Goal: Information Seeking & Learning: Learn about a topic

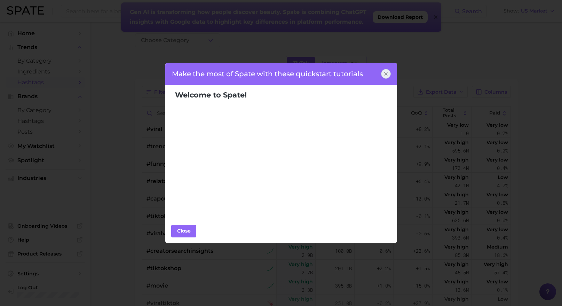
click at [384, 70] on div at bounding box center [386, 74] width 10 height 10
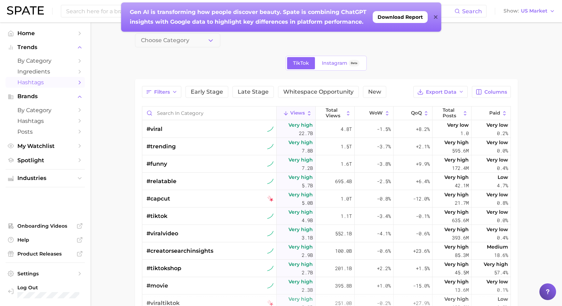
click at [435, 17] on icon at bounding box center [435, 17] width 3 height 6
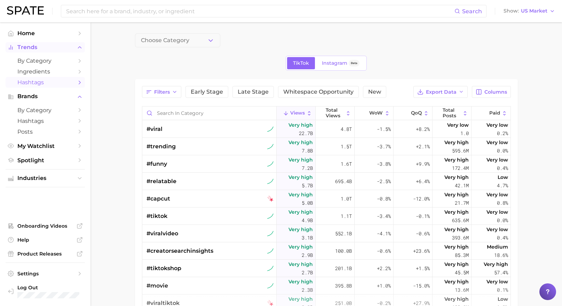
click at [40, 49] on span "Trends" at bounding box center [45, 47] width 56 height 6
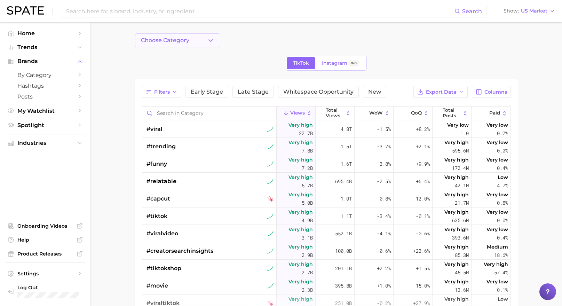
click at [177, 38] on span "Choose Category" at bounding box center [165, 40] width 48 height 6
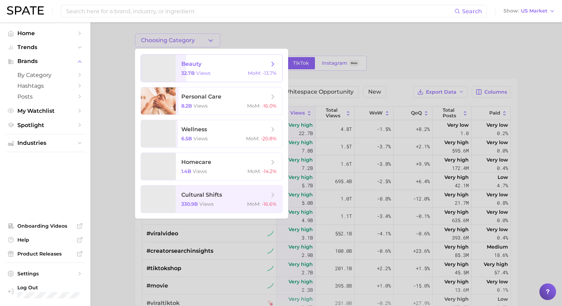
click at [191, 64] on span "beauty" at bounding box center [191, 64] width 20 height 7
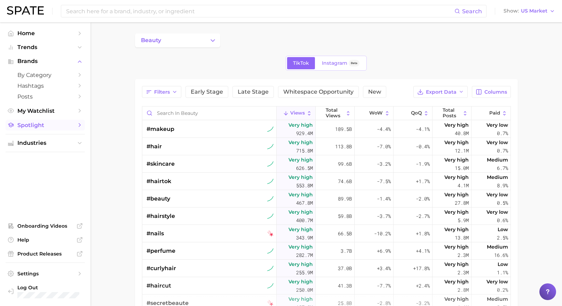
click at [48, 123] on span "Spotlight" at bounding box center [45, 125] width 56 height 7
